Goal: Check status

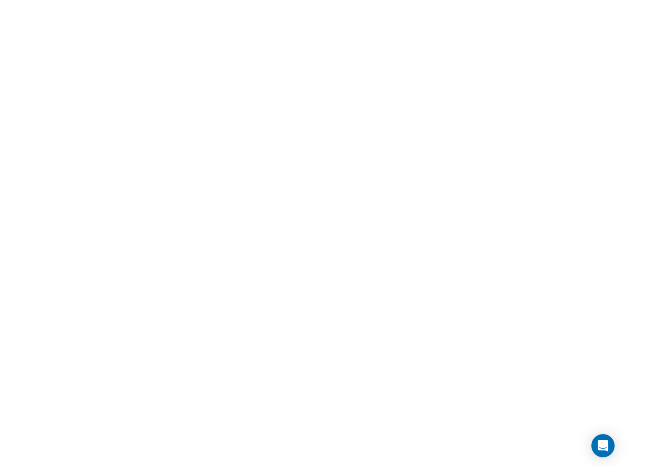
click at [302, 4] on html "× Your report is being generated. Be patient! × We're working on your Modificat…" at bounding box center [331, 2] width 663 height 4
